Goal: Information Seeking & Learning: Find specific fact

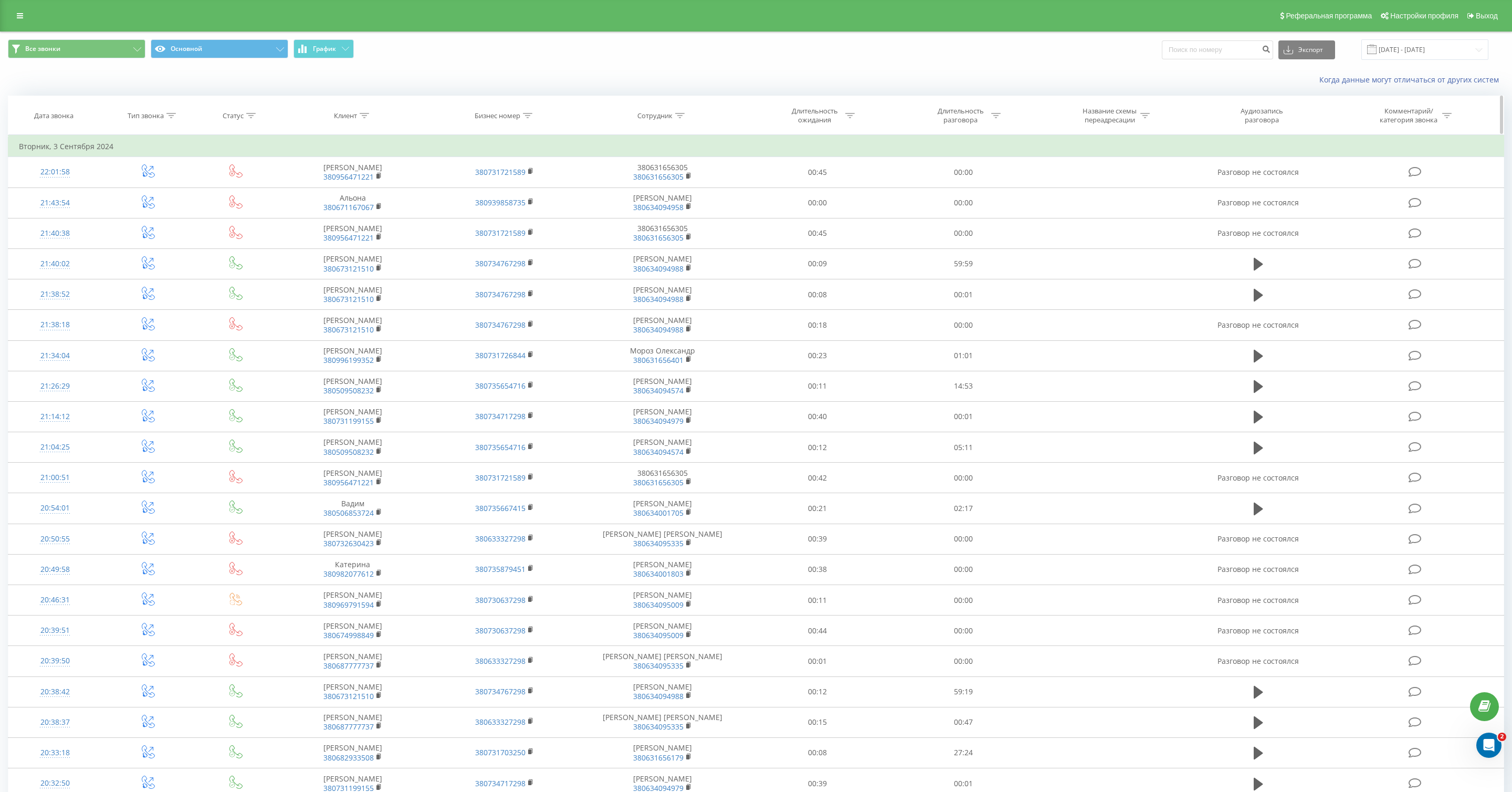
click at [649, 115] on div "Сотрудник" at bounding box center [655, 116] width 35 height 9
click at [659, 185] on input "text" at bounding box center [662, 190] width 92 height 18
type input "Мат"
click at [1450, 47] on input "[DATE] - [DATE]" at bounding box center [1425, 49] width 127 height 21
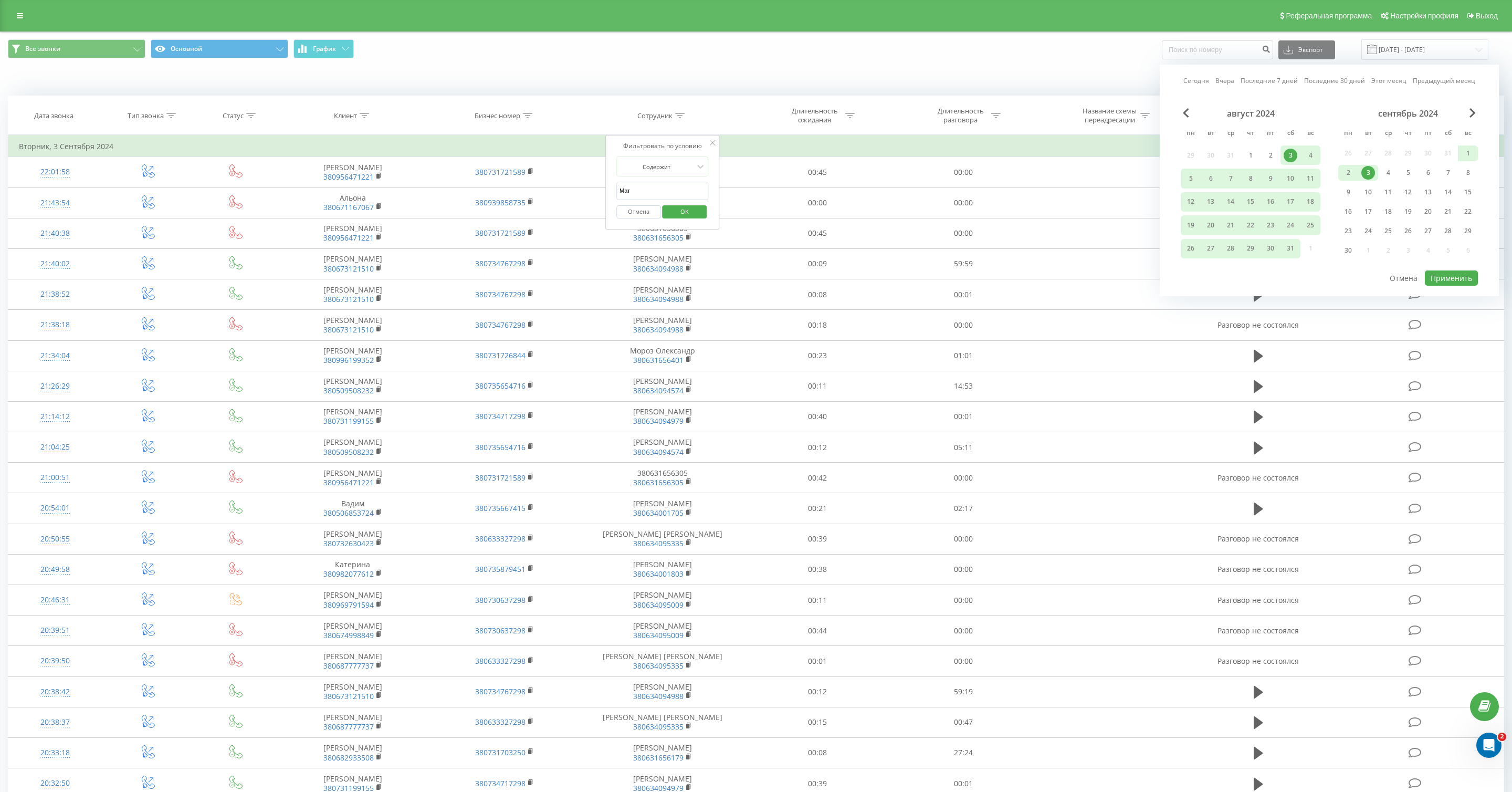
click at [1191, 82] on link "Сегодня" at bounding box center [1196, 80] width 26 height 10
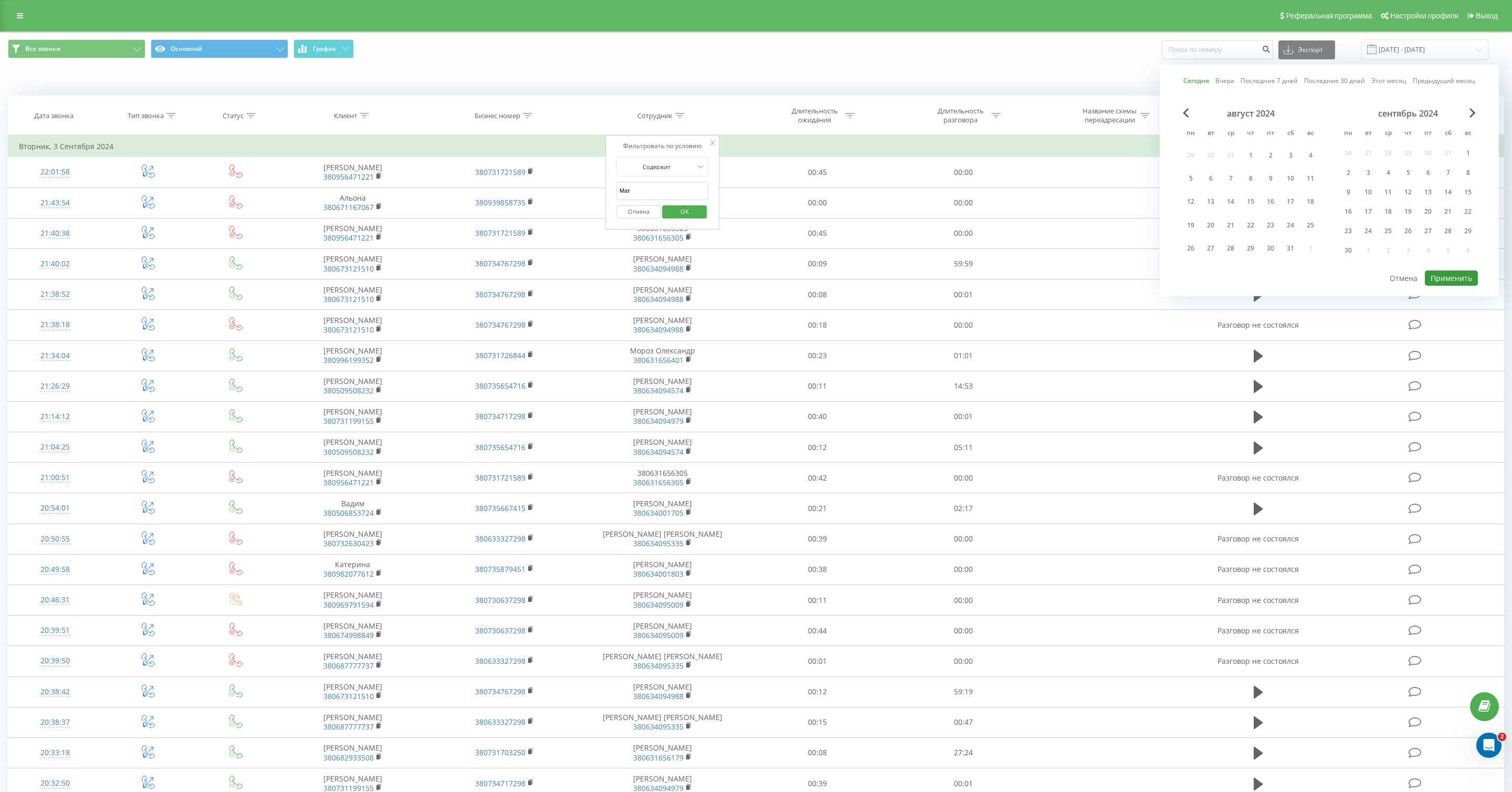
click at [1442, 271] on button "Применить" at bounding box center [1452, 278] width 53 height 15
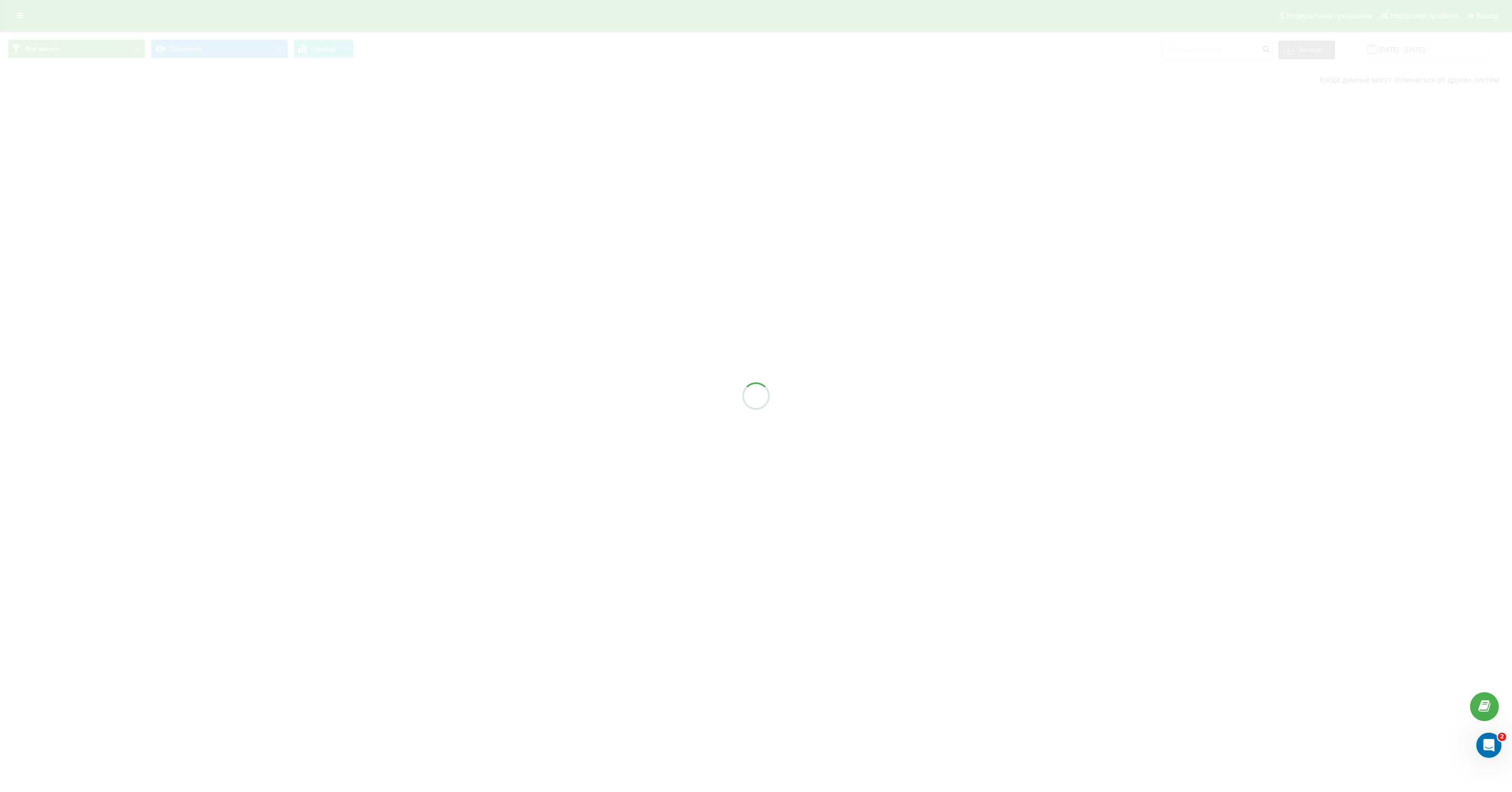
type input "[DATE] - [DATE]"
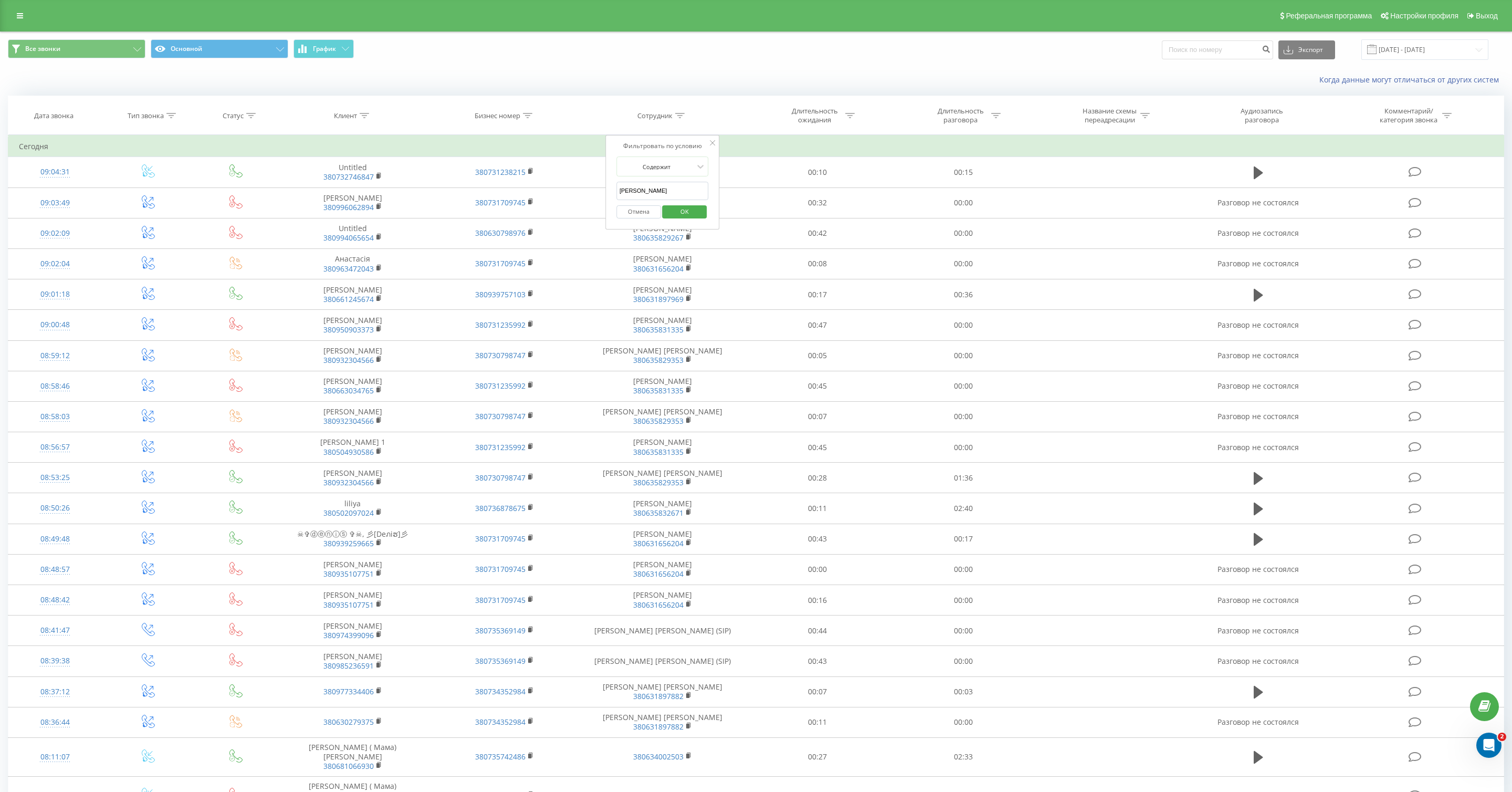
type input "[PERSON_NAME]"
click at [694, 215] on span "OK" at bounding box center [684, 211] width 29 height 16
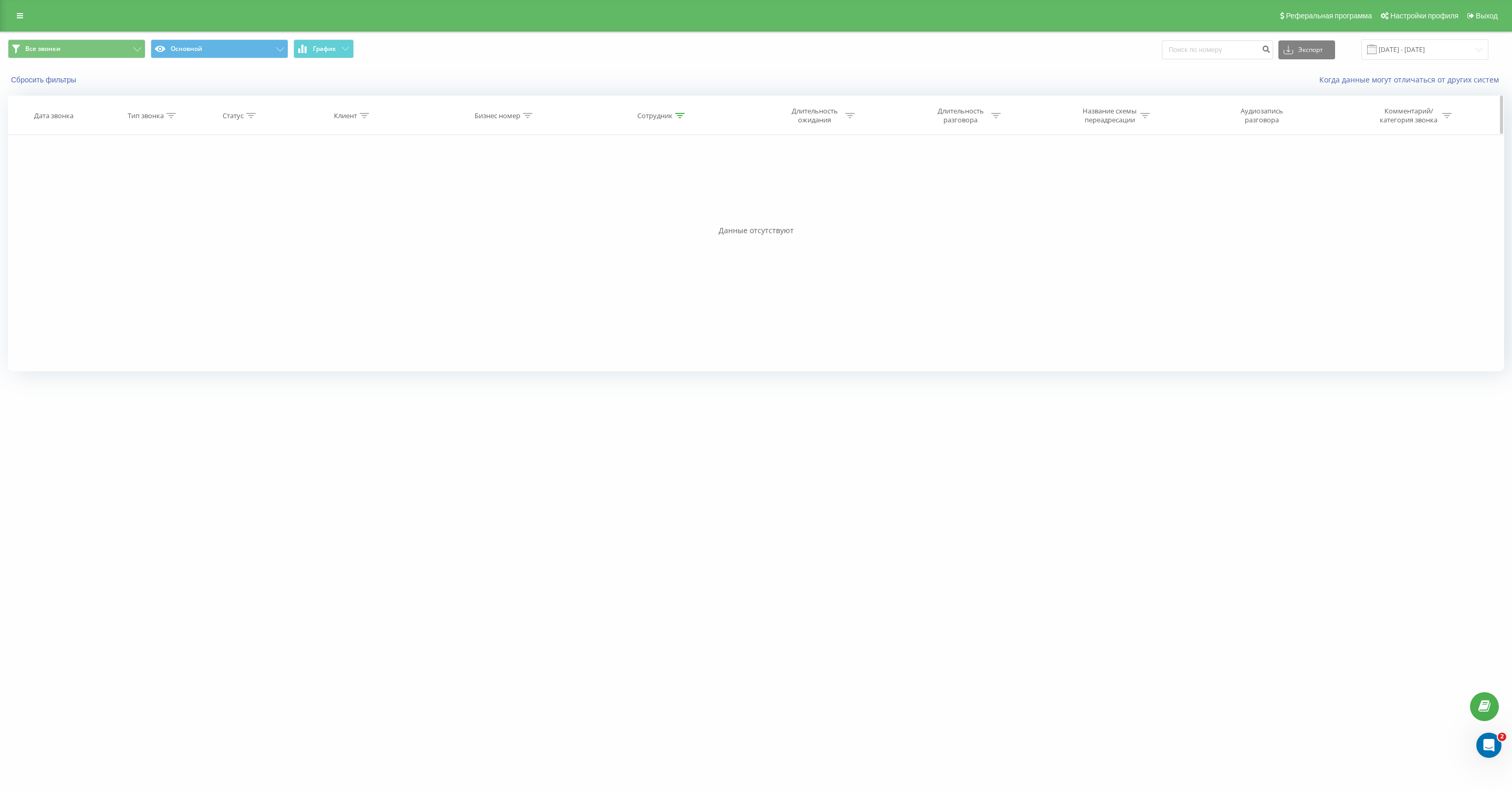
click at [655, 123] on th "Сотрудник" at bounding box center [662, 116] width 164 height 39
click at [656, 117] on div "Сотрудник" at bounding box center [655, 116] width 35 height 9
click at [659, 187] on input "[PERSON_NAME]" at bounding box center [662, 190] width 92 height 18
click at [659, 187] on input "[PERSON_NAME]" at bounding box center [662, 190] width 92 height 18
